Goal: Information Seeking & Learning: Learn about a topic

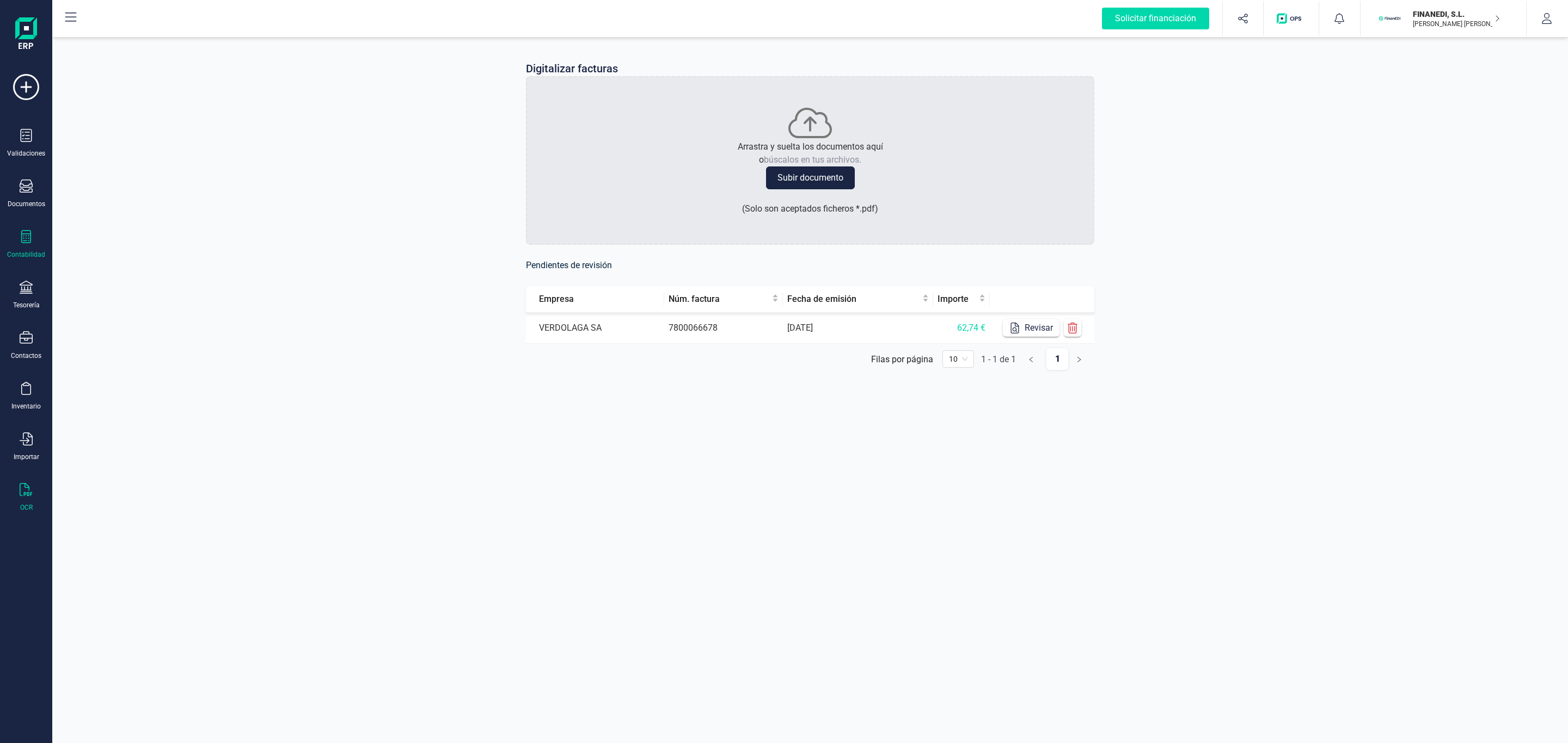
click at [36, 242] on div "Contabilidad" at bounding box center [26, 245] width 44 height 29
click at [116, 162] on span "Libro diario" at bounding box center [119, 158] width 68 height 13
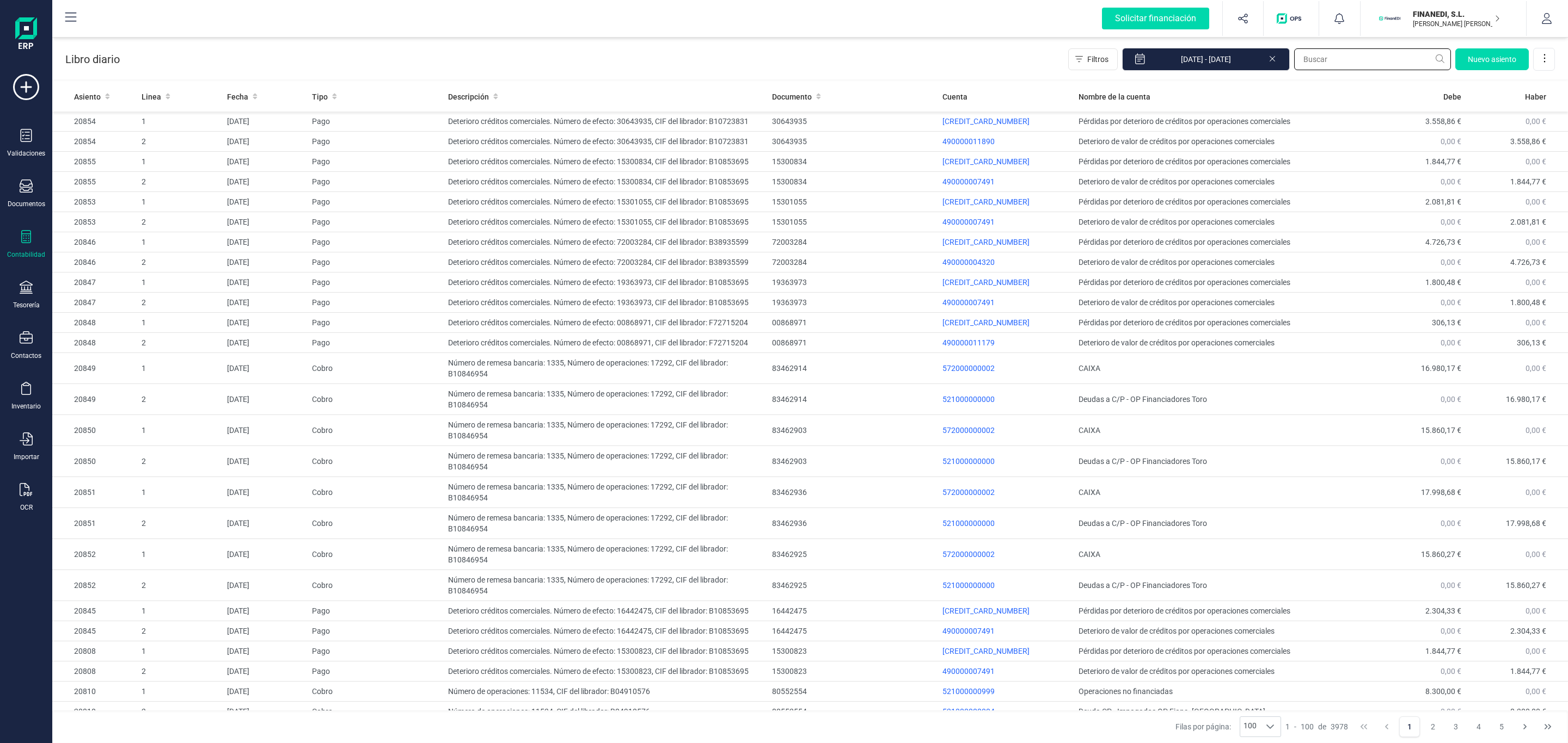
click at [1361, 54] on input "text" at bounding box center [1372, 59] width 157 height 22
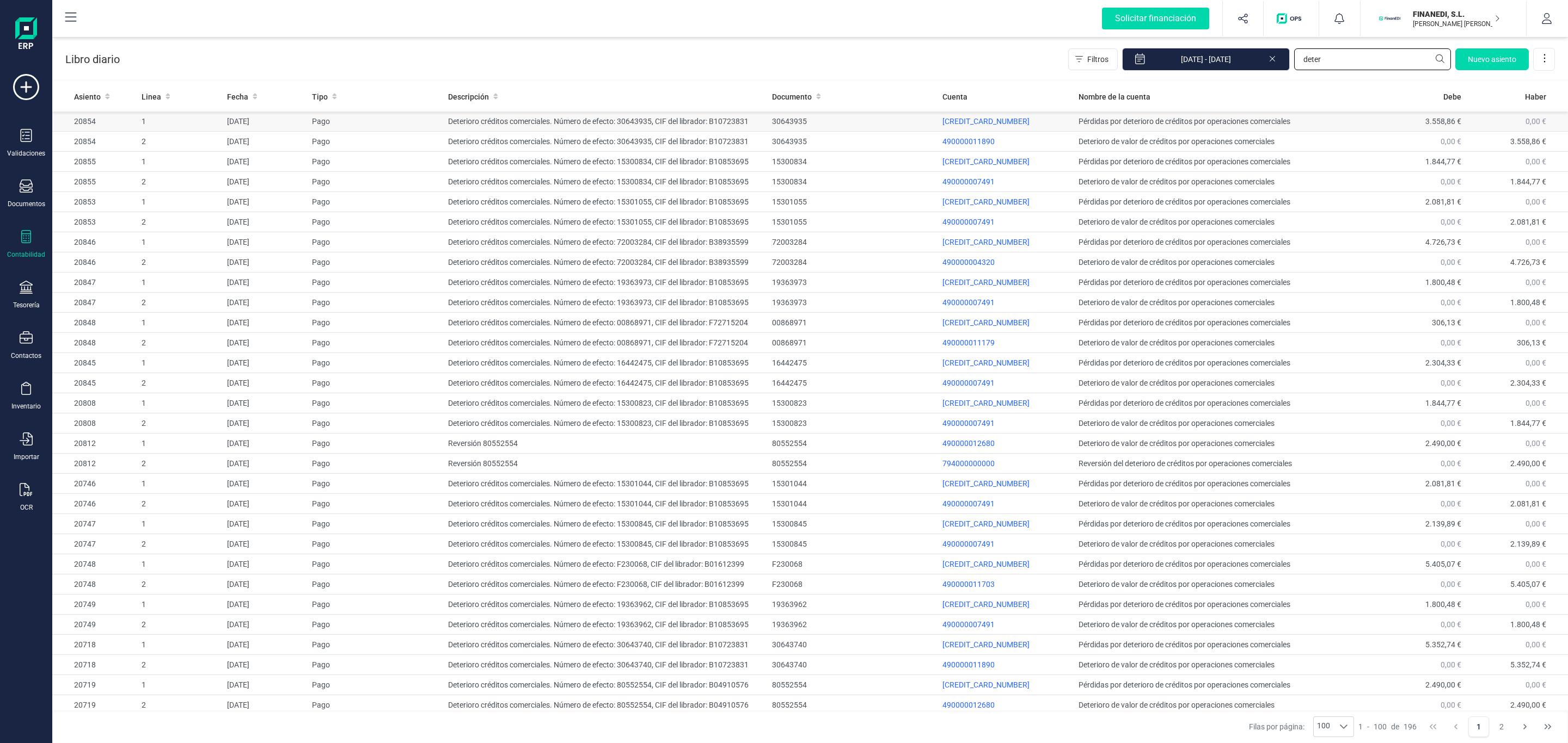
type input "deter"
click at [1012, 113] on td "[CREDIT_CARD_NUMBER]" at bounding box center [1005, 121] width 136 height 20
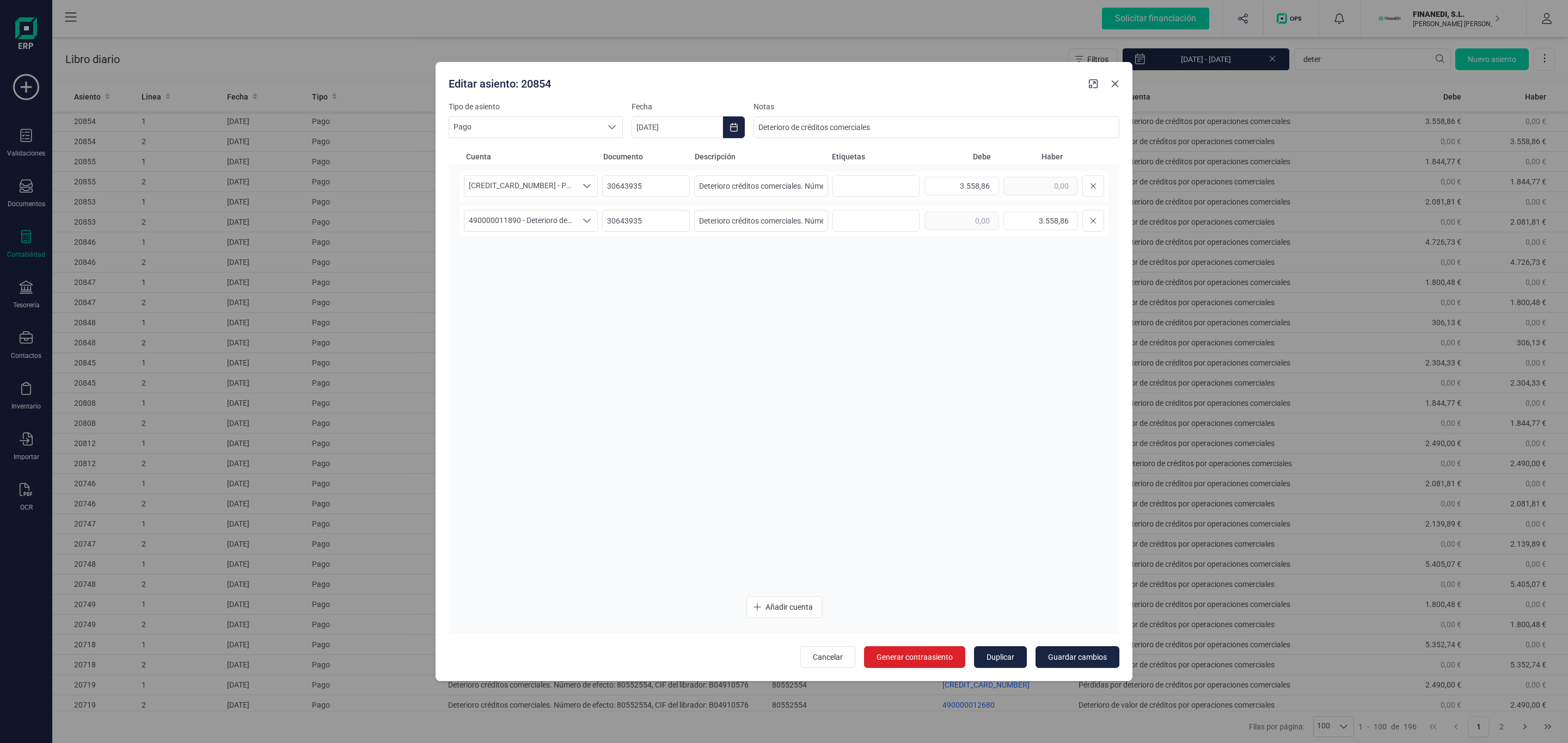
drag, startPoint x: 1115, startPoint y: 81, endPoint x: 1554, endPoint y: 152, distance: 444.7
click at [1115, 81] on icon "button" at bounding box center [1115, 84] width 9 height 9
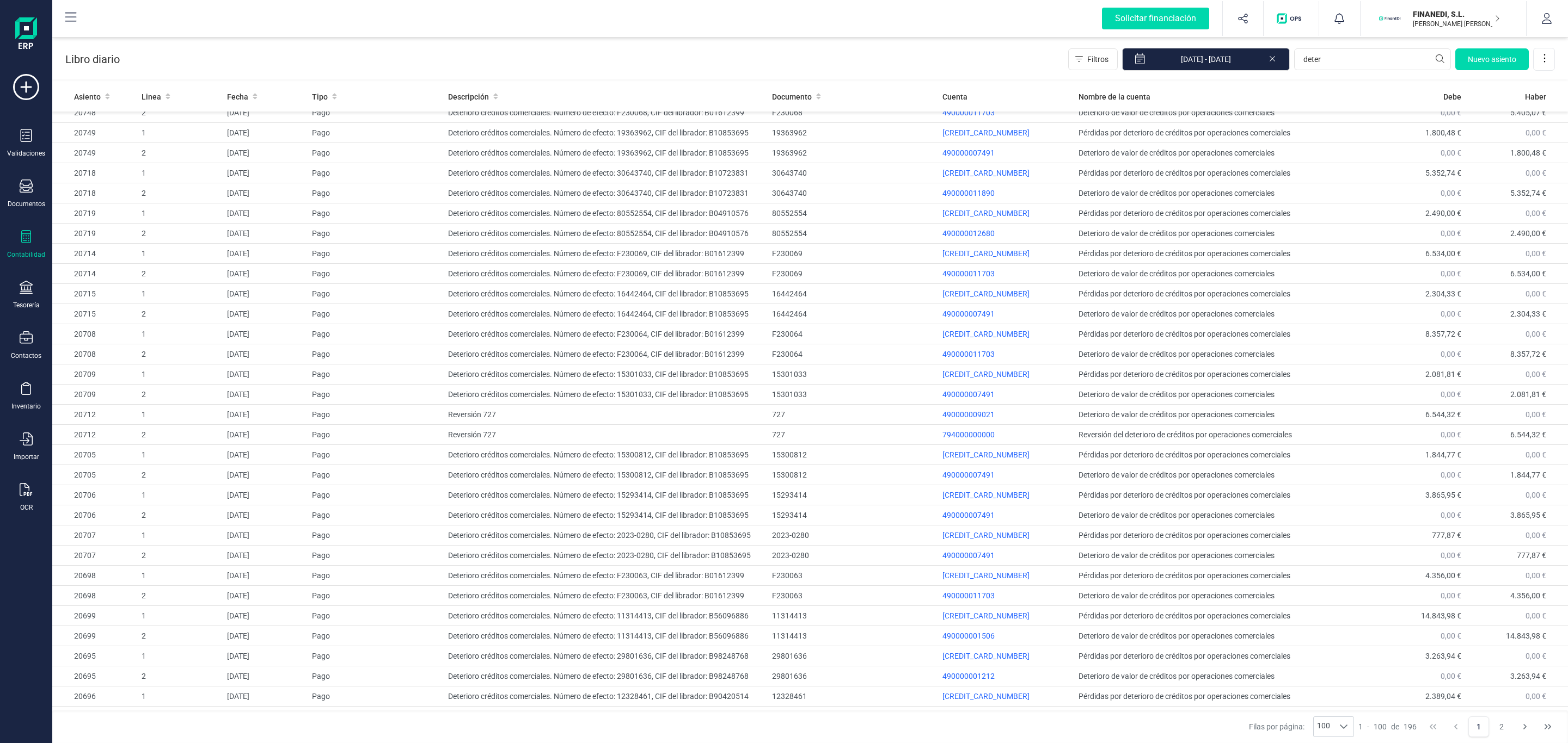
scroll to position [376, 0]
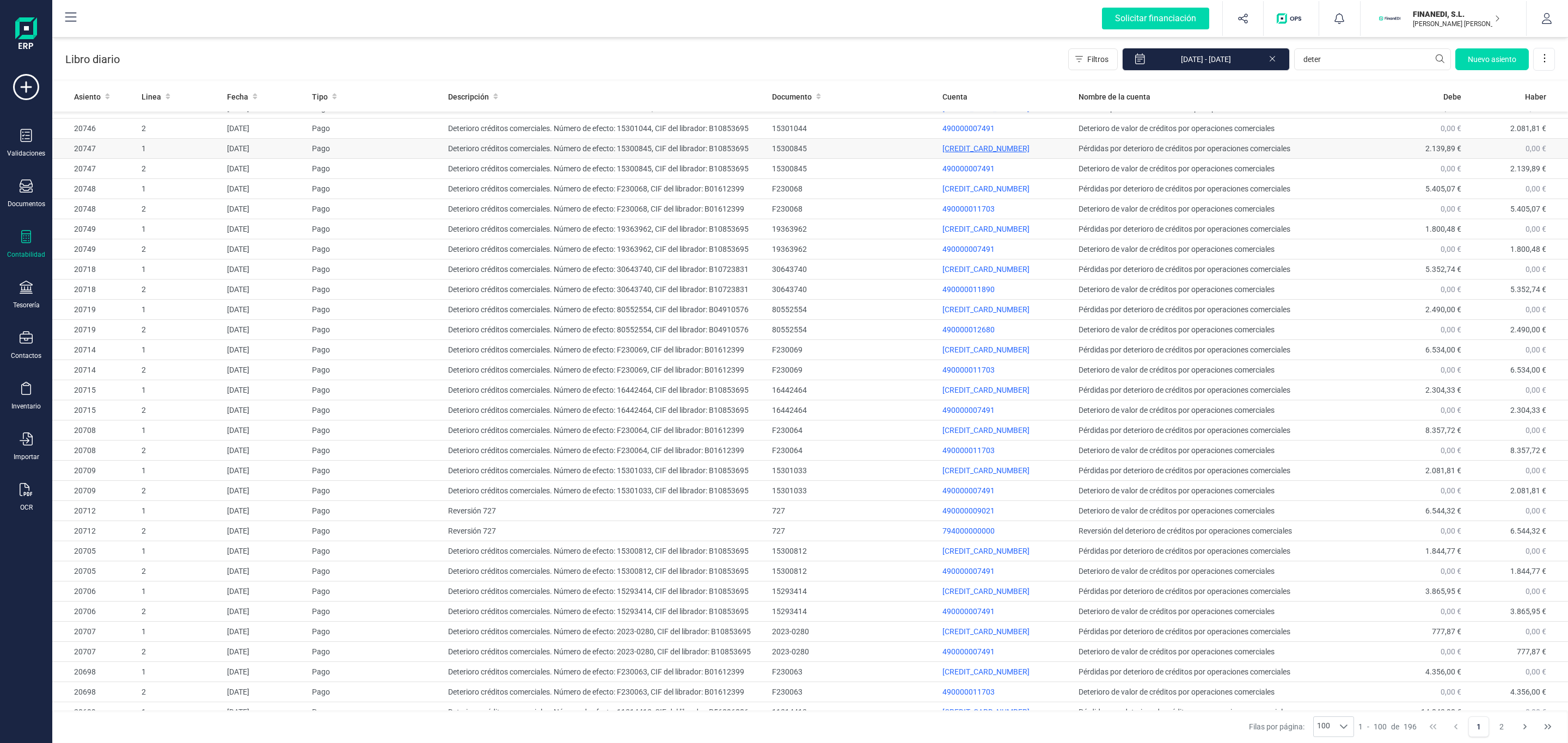
click at [956, 154] on p "[CREDIT_CARD_NUMBER]" at bounding box center [1005, 148] width 127 height 11
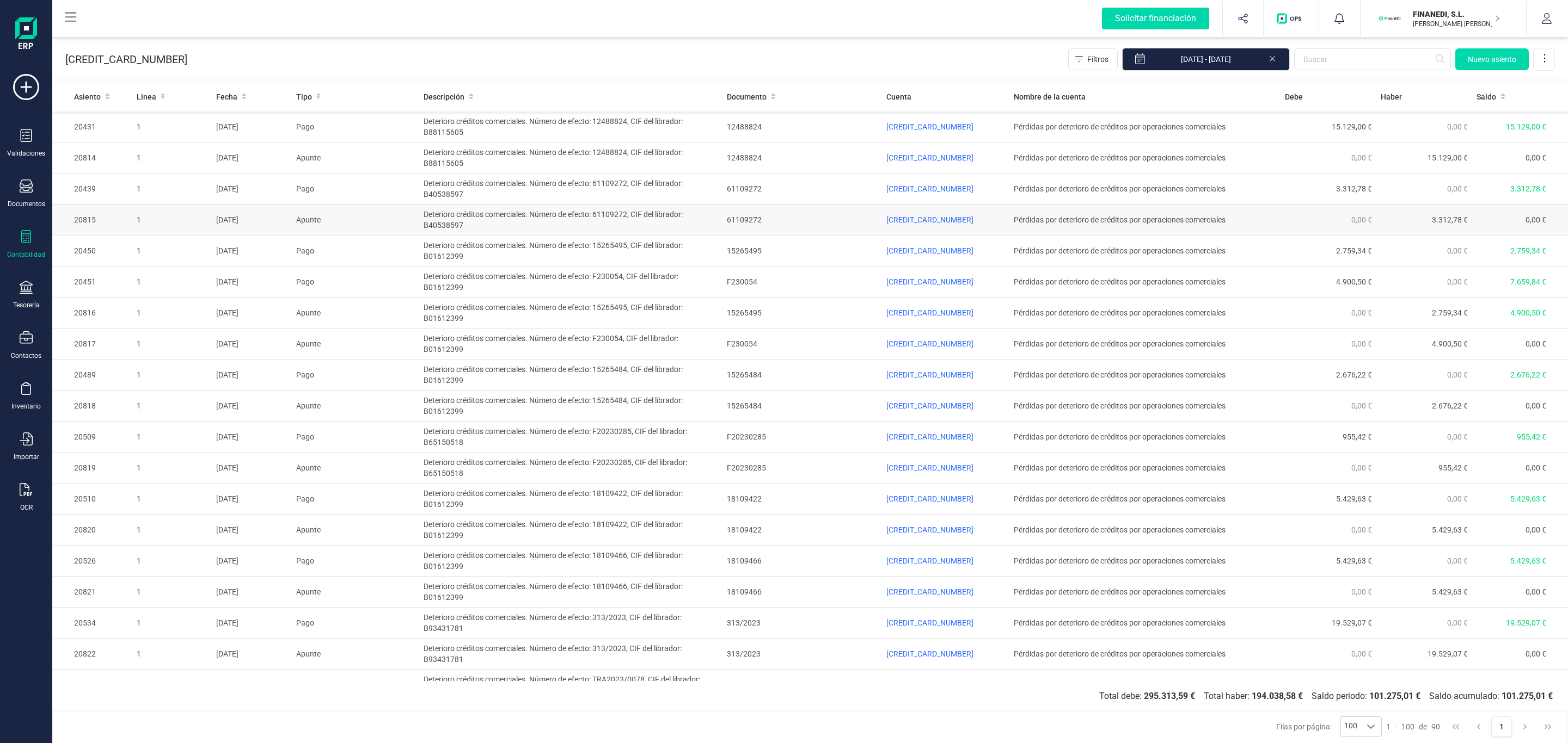
click at [328, 226] on td "Apunte" at bounding box center [355, 220] width 127 height 31
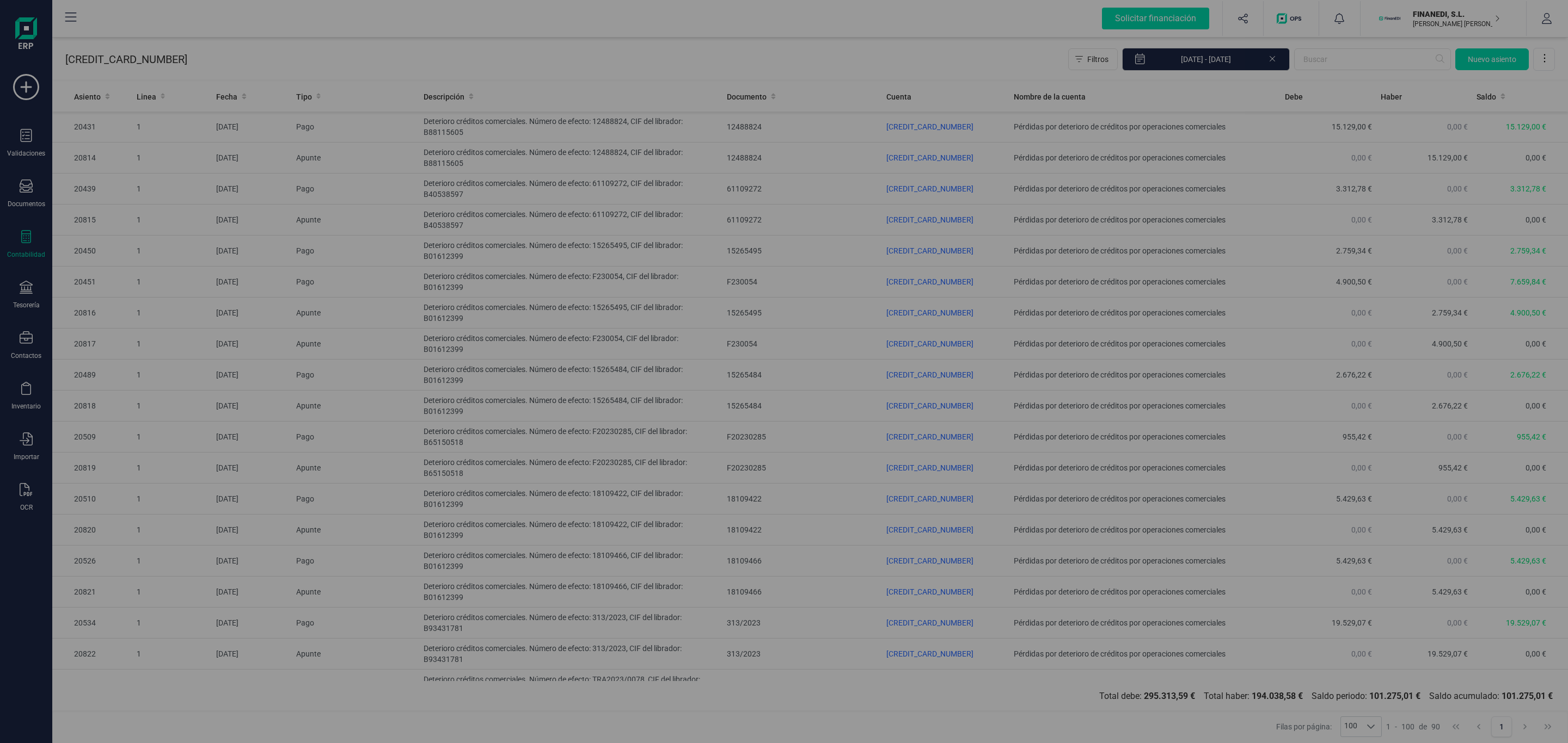
type input "[DATE]"
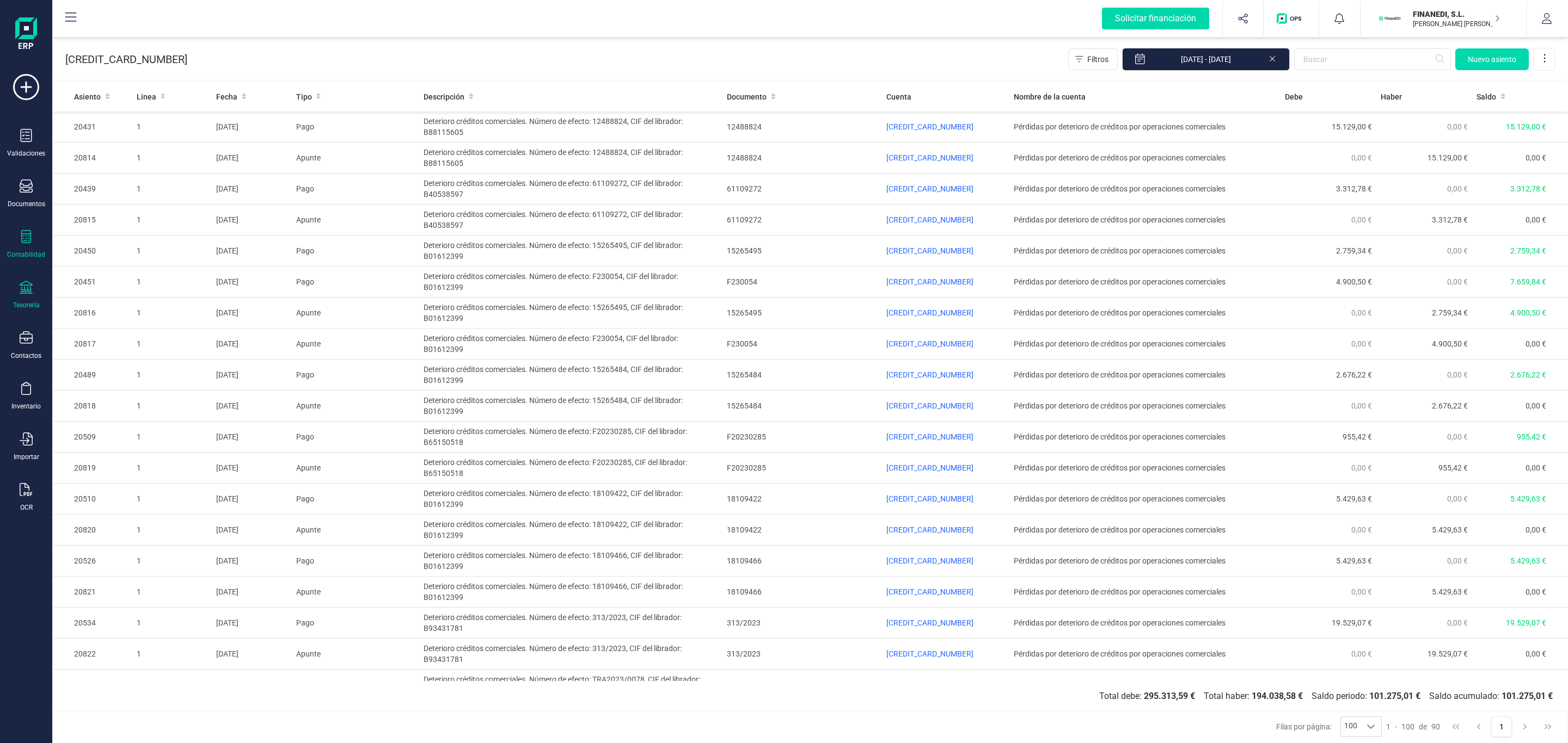
click at [36, 289] on div "Tesorería" at bounding box center [26, 295] width 44 height 29
click at [35, 250] on div "Contabilidad" at bounding box center [26, 254] width 38 height 9
click at [142, 254] on span "Sumas y saldos" at bounding box center [127, 254] width 85 height 13
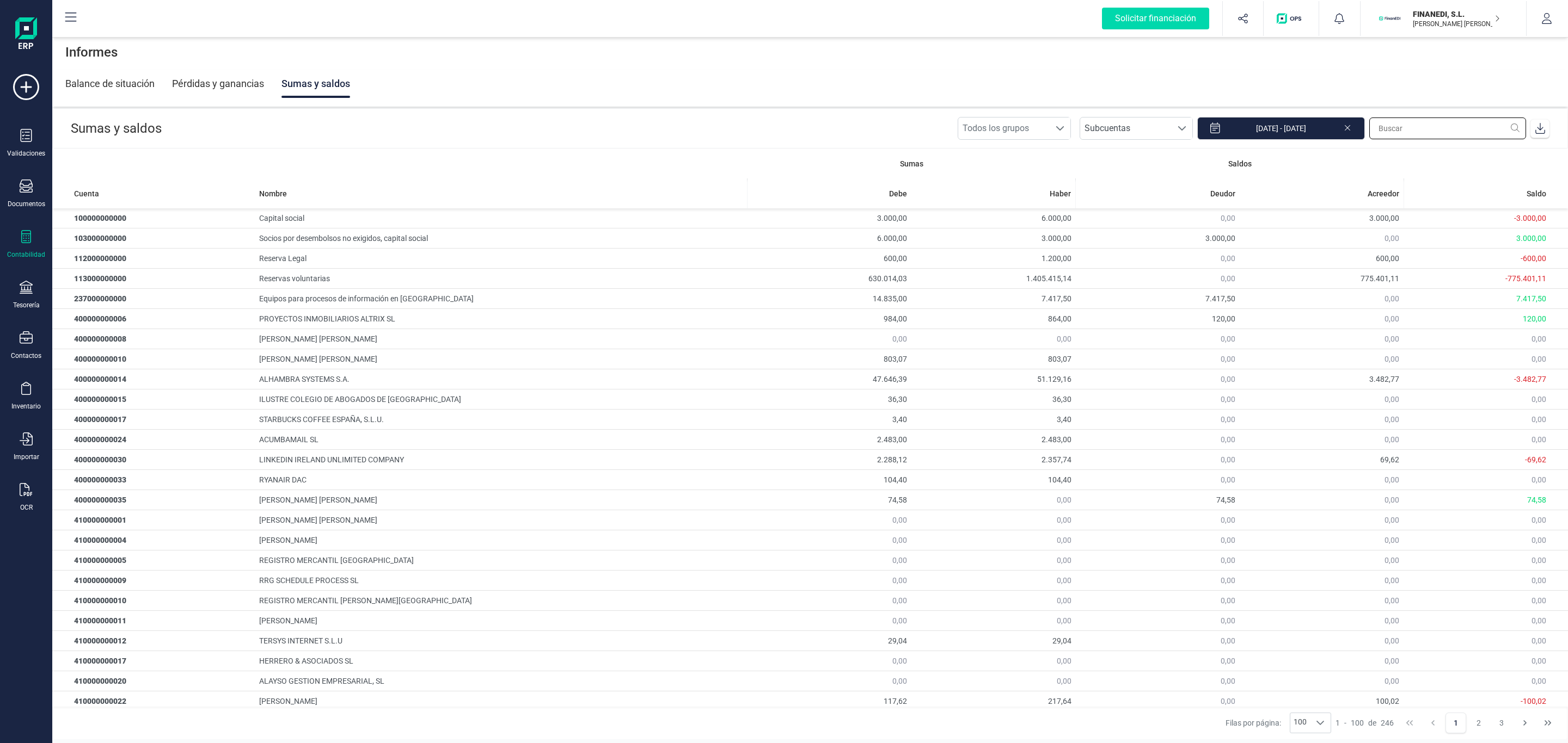
click at [1413, 132] on input "text" at bounding box center [1448, 128] width 157 height 22
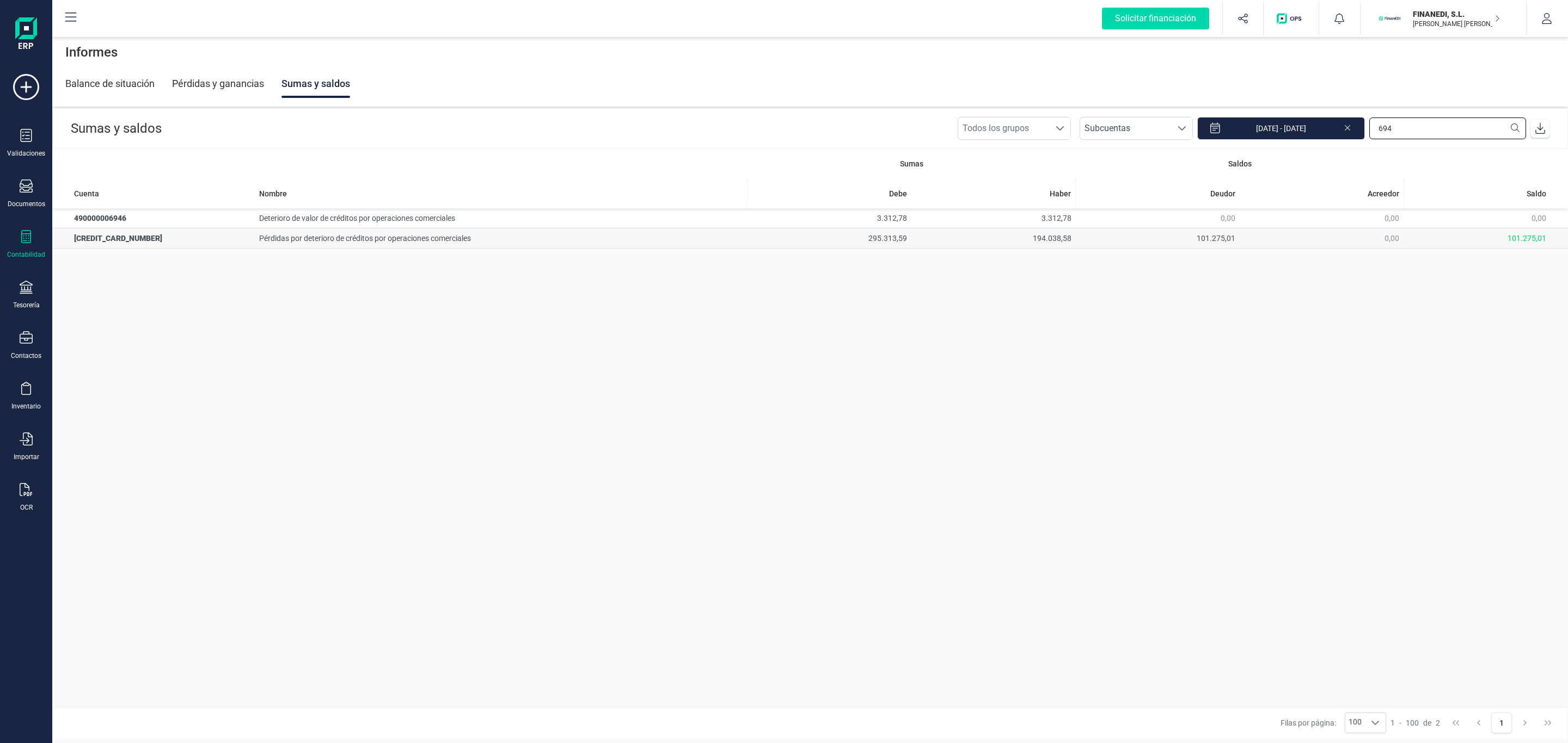
type input "694"
click at [409, 245] on td "Pérdidas por deterioro de créditos por operaciones comerciales" at bounding box center [500, 239] width 492 height 20
click at [432, 232] on td "Pérdidas por deterioro de créditos por operaciones comerciales" at bounding box center [500, 239] width 492 height 20
click at [404, 240] on td "Pérdidas por deterioro de créditos por operaciones comerciales" at bounding box center [500, 239] width 492 height 20
click at [1279, 124] on input "[DATE] - [DATE]" at bounding box center [1280, 128] width 168 height 23
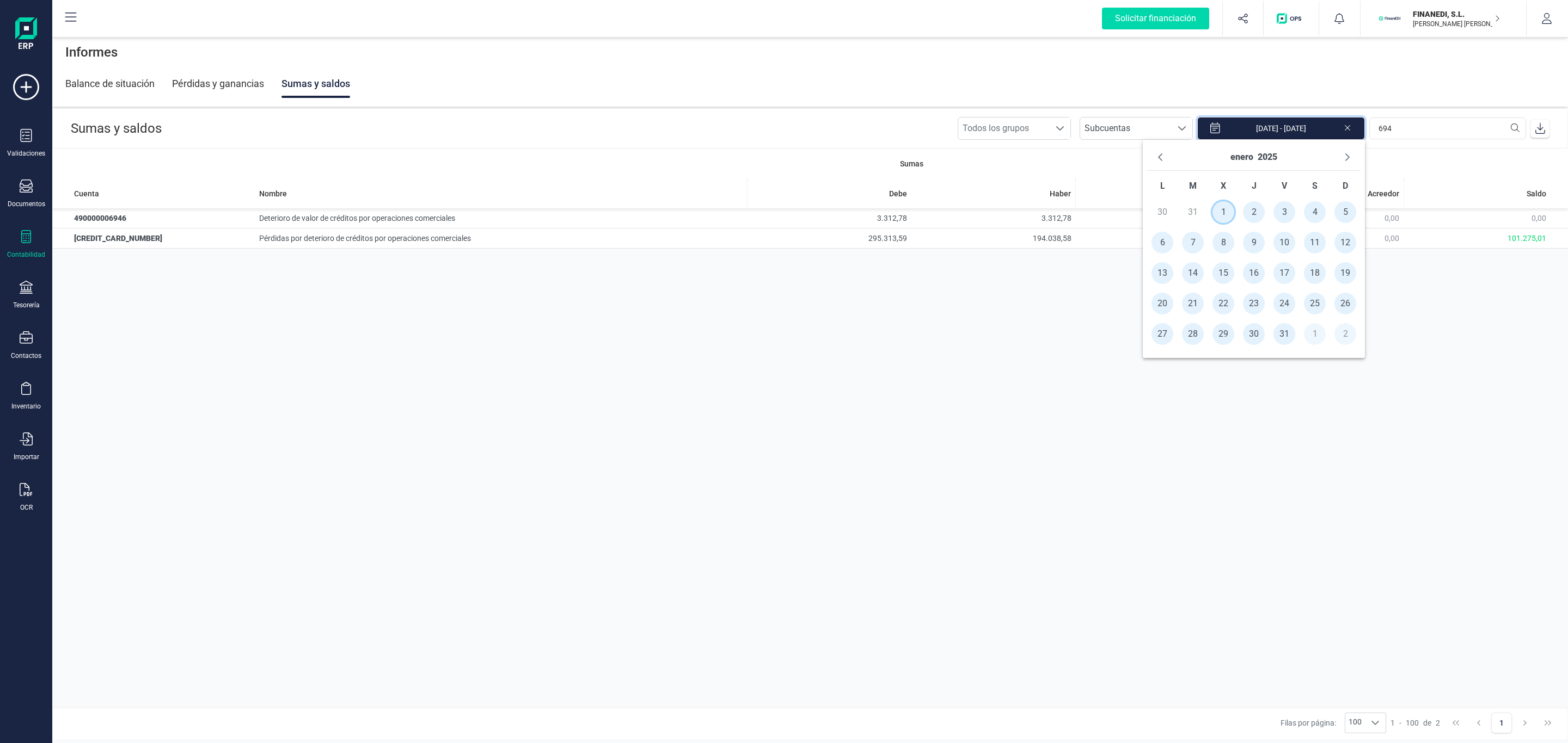
click at [1226, 205] on span "1" at bounding box center [1223, 212] width 22 height 22
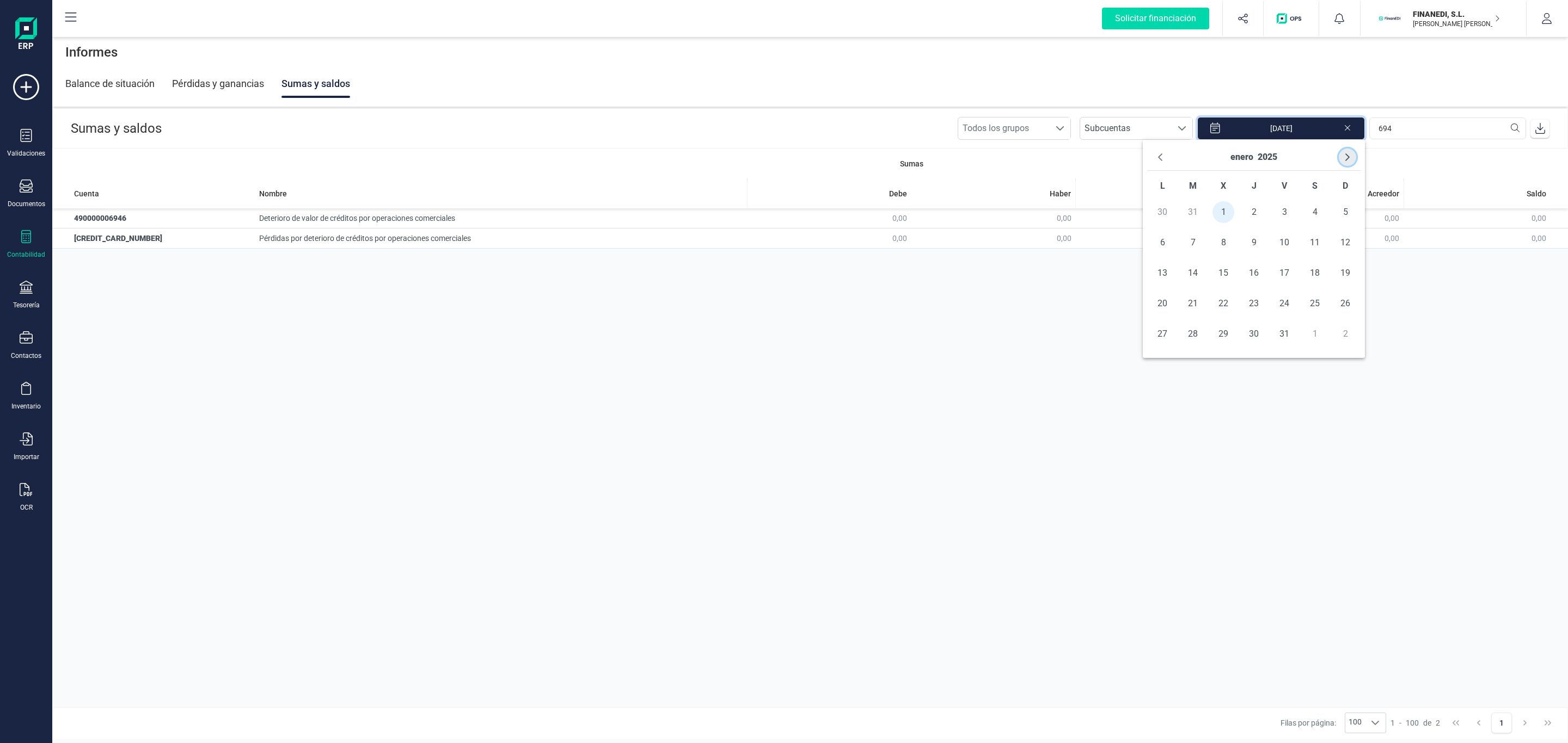
click at [1346, 154] on icon "Next Month" at bounding box center [1347, 157] width 9 height 9
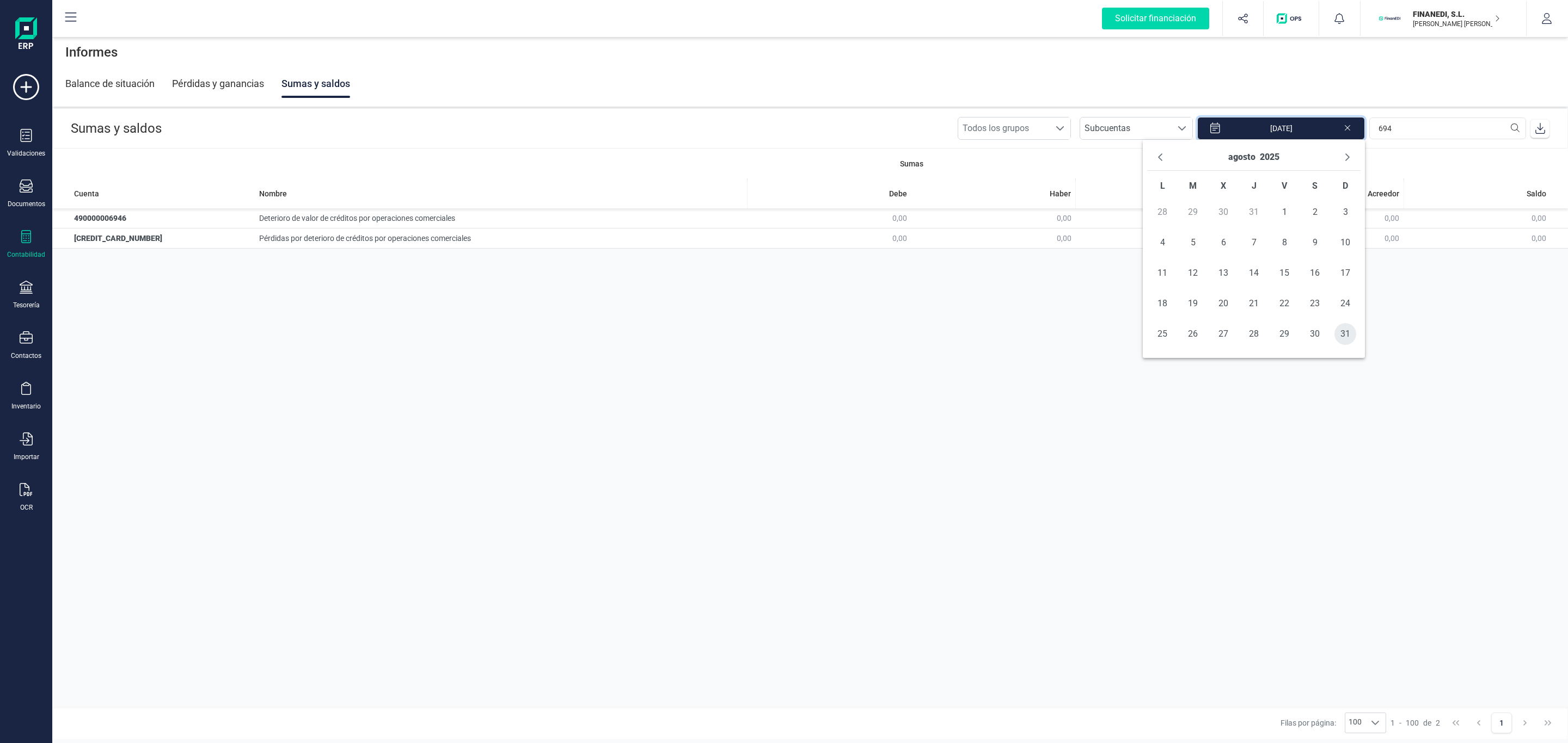
click at [1344, 333] on span "31" at bounding box center [1344, 333] width 22 height 22
type input "[DATE] - [DATE]"
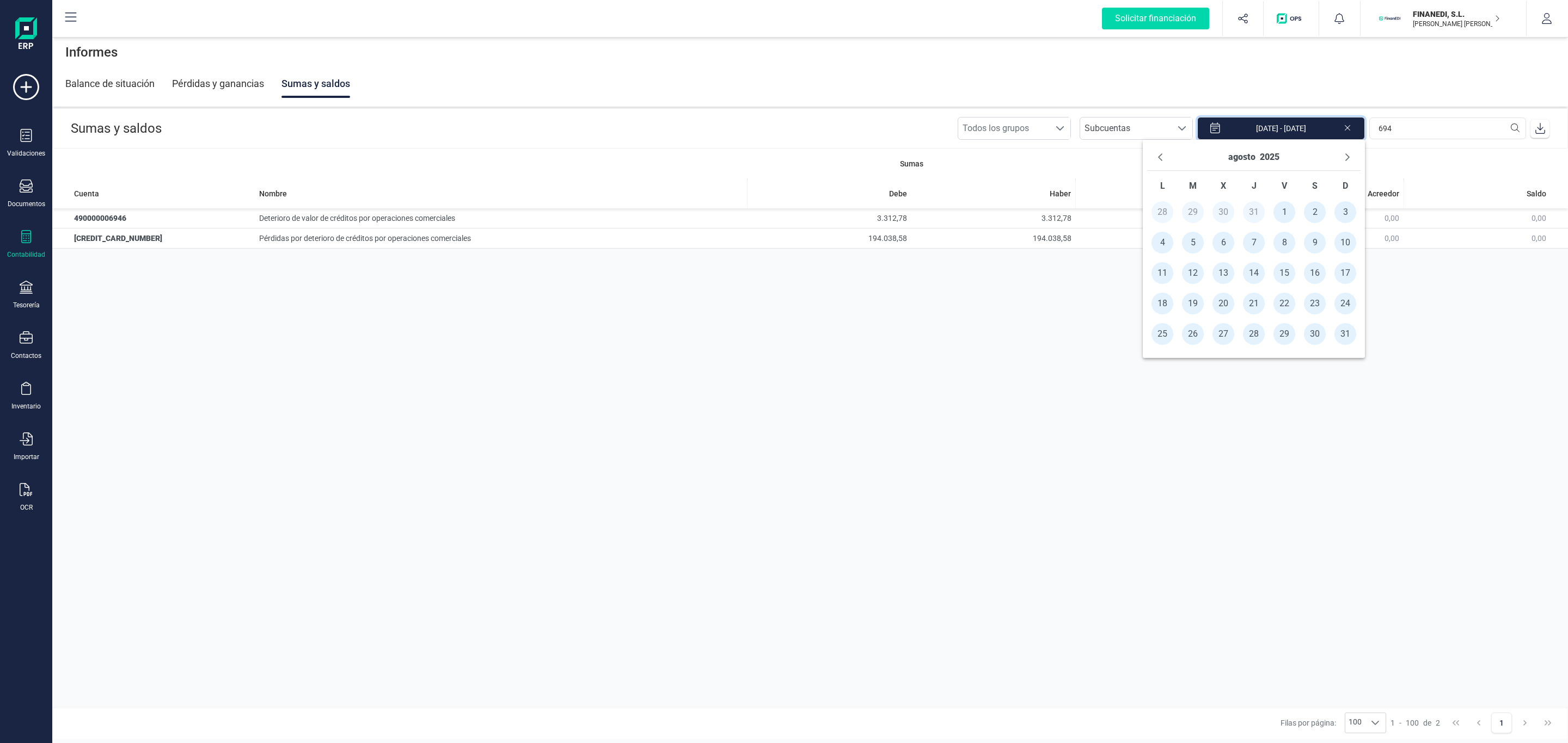
click at [1084, 452] on div "Sumas Saldos Cuenta Nombre [PERSON_NAME] Deudor Acreedor Saldo 490000006946 Det…" at bounding box center [810, 428] width 1515 height 559
click at [1081, 410] on div "Sumas Saldos Cuenta Nombre [PERSON_NAME] Deudor Acreedor Saldo 490000006946 Det…" at bounding box center [810, 428] width 1515 height 559
